Goal: Task Accomplishment & Management: Manage account settings

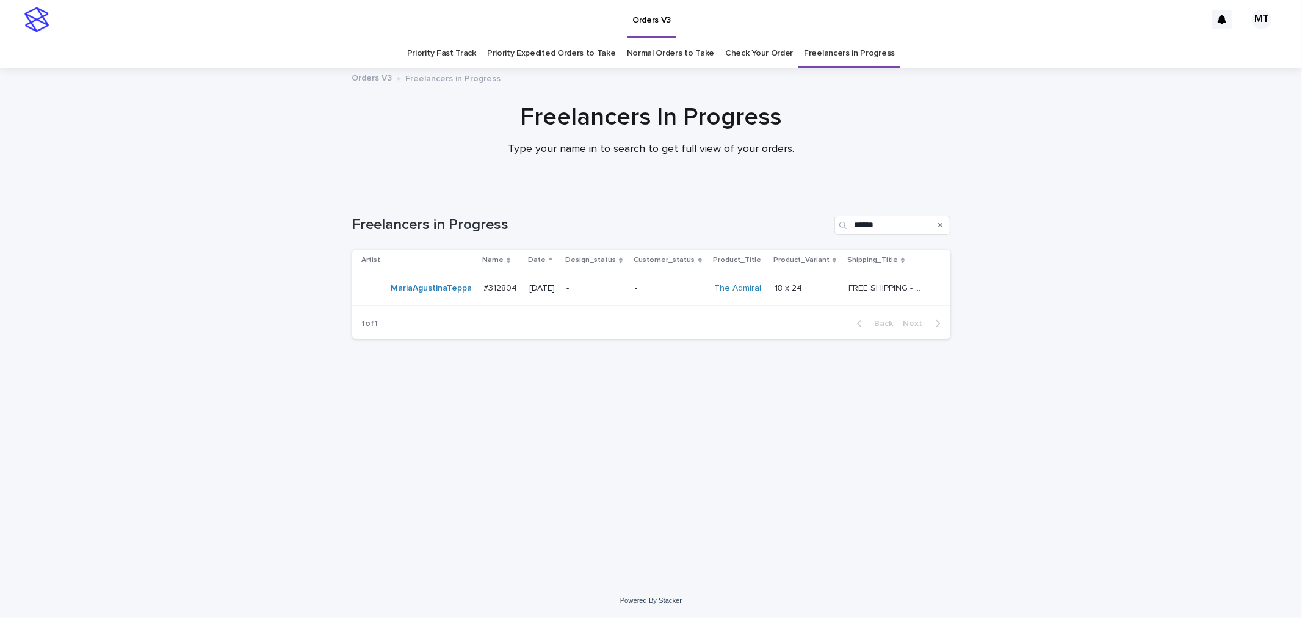
click at [625, 284] on p "-" at bounding box center [596, 288] width 59 height 10
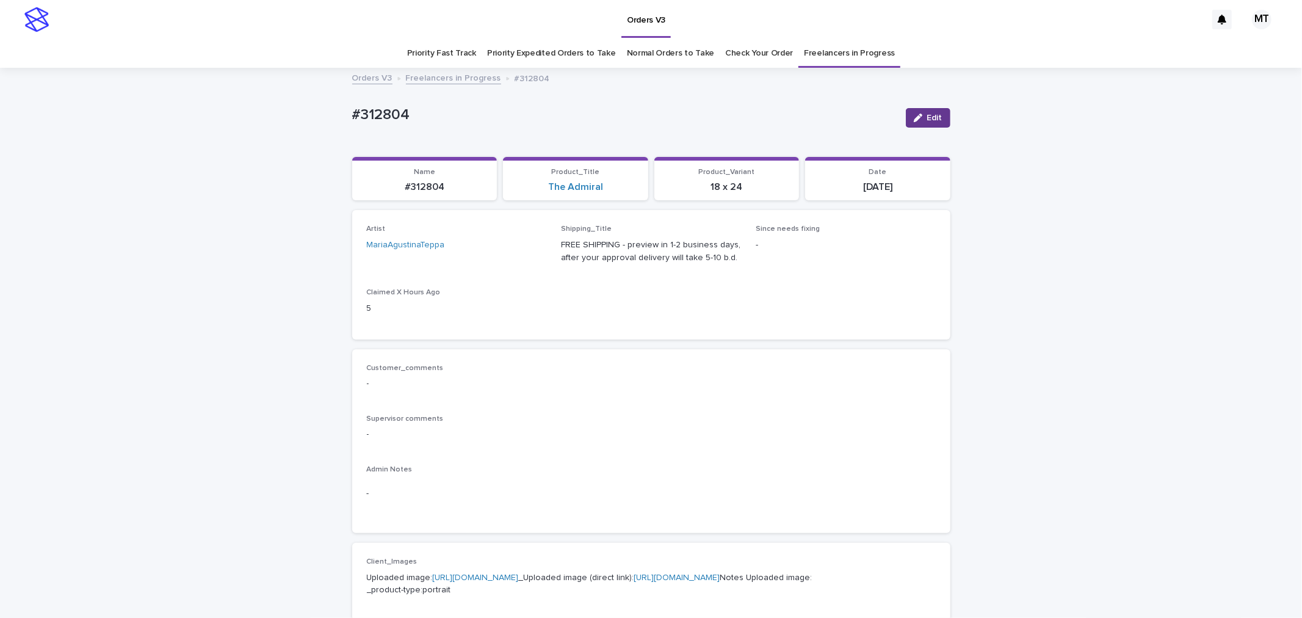
click at [919, 114] on div "button" at bounding box center [920, 118] width 13 height 9
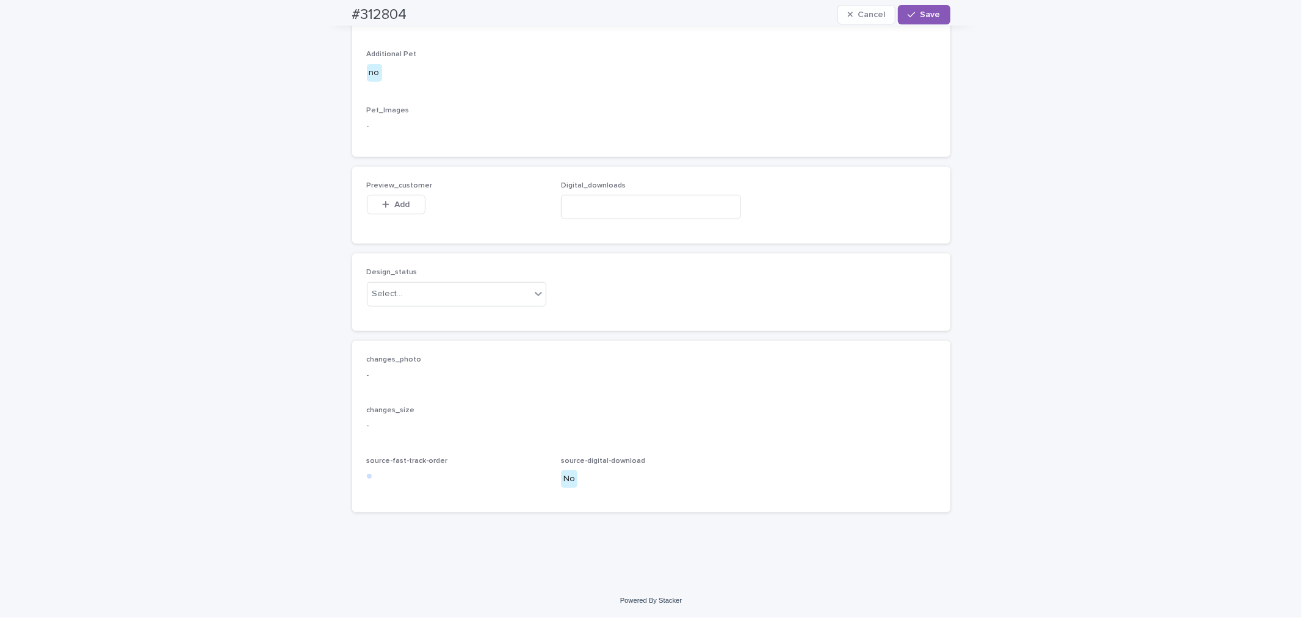
scroll to position [696, 0]
click at [395, 198] on button "Add" at bounding box center [396, 205] width 59 height 20
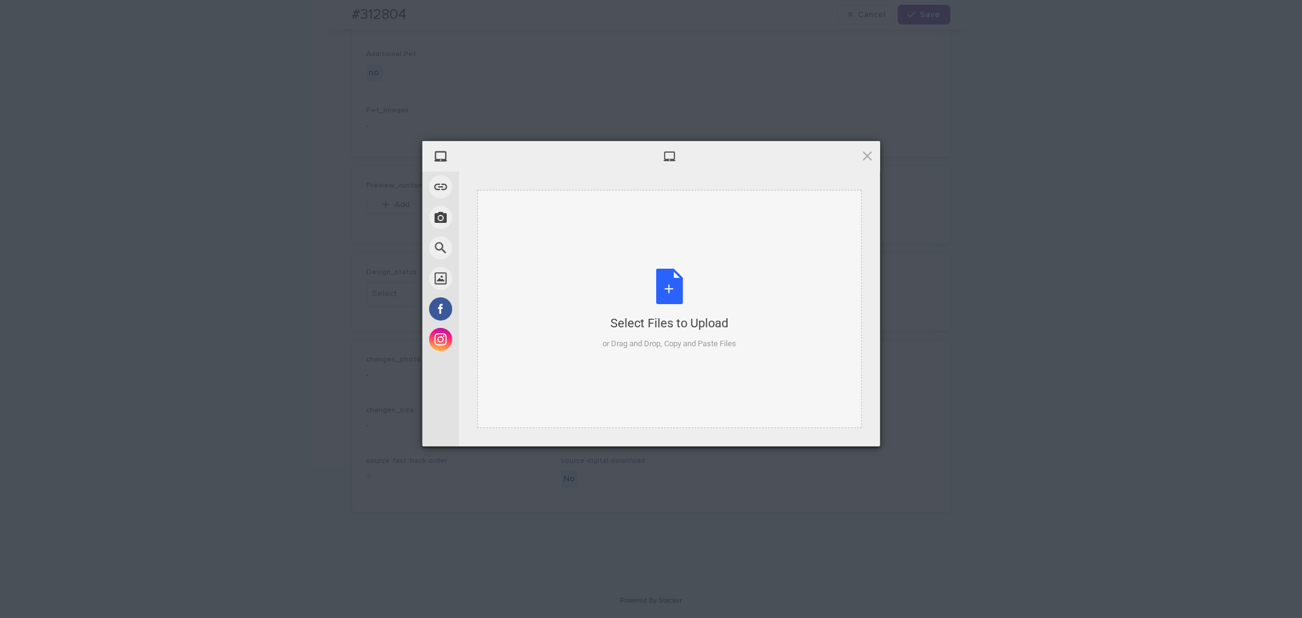
click at [667, 278] on div "Select Files to Upload or Drag and Drop, Copy and Paste Files" at bounding box center [670, 309] width 134 height 81
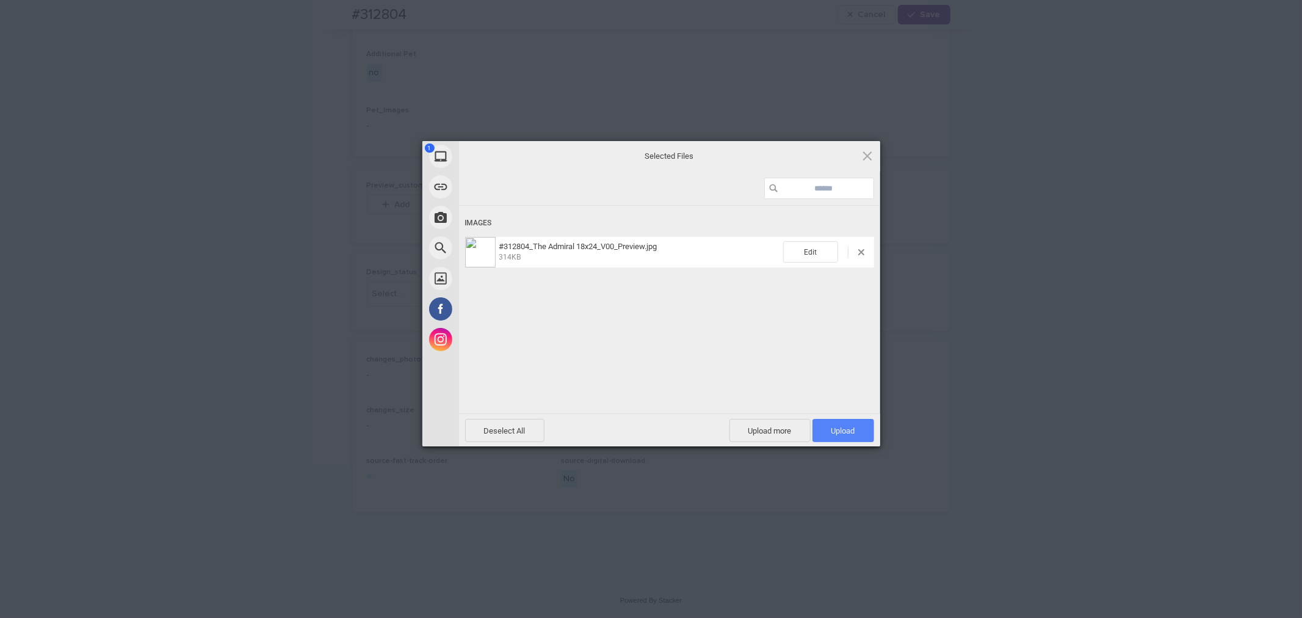
click at [843, 426] on span "Upload 1" at bounding box center [844, 430] width 24 height 9
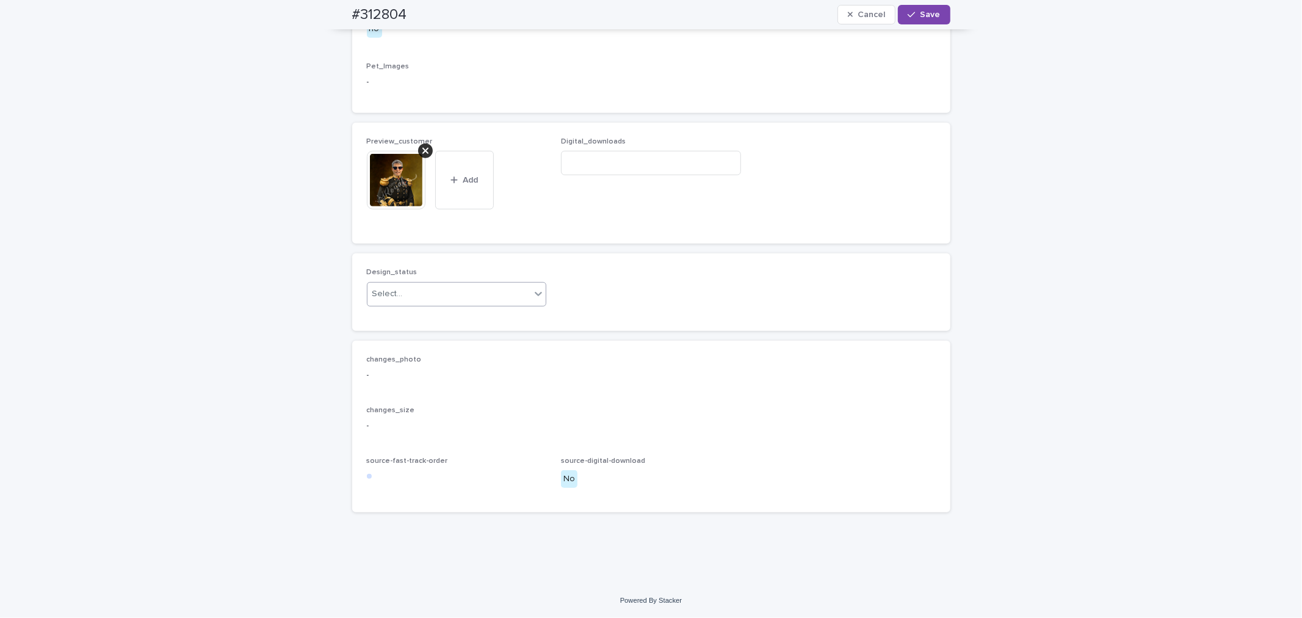
click at [392, 300] on div "Select..." at bounding box center [387, 294] width 31 height 13
click at [405, 368] on div "Uploaded" at bounding box center [451, 361] width 179 height 21
click at [925, 20] on button "Save" at bounding box center [924, 15] width 52 height 20
